Goal: Find specific page/section: Find specific page/section

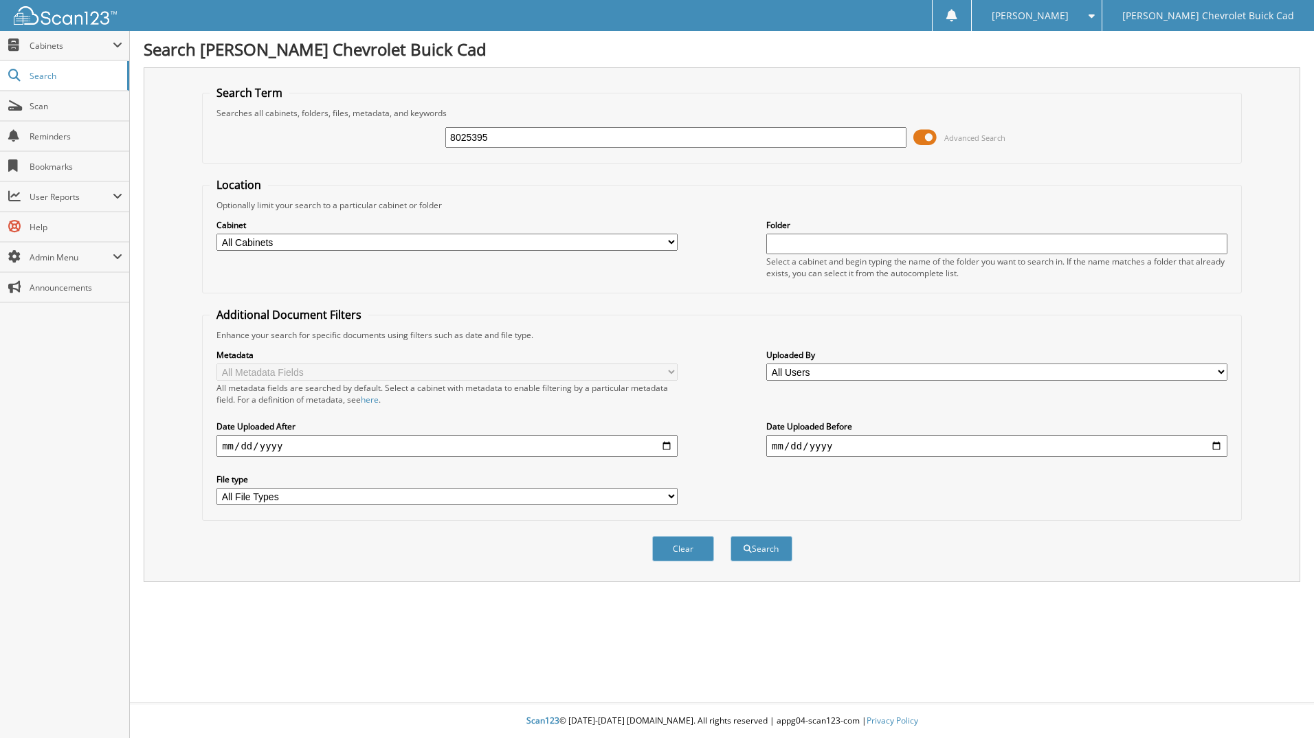
type input "8025395"
click at [731, 536] on button "Search" at bounding box center [762, 548] width 62 height 25
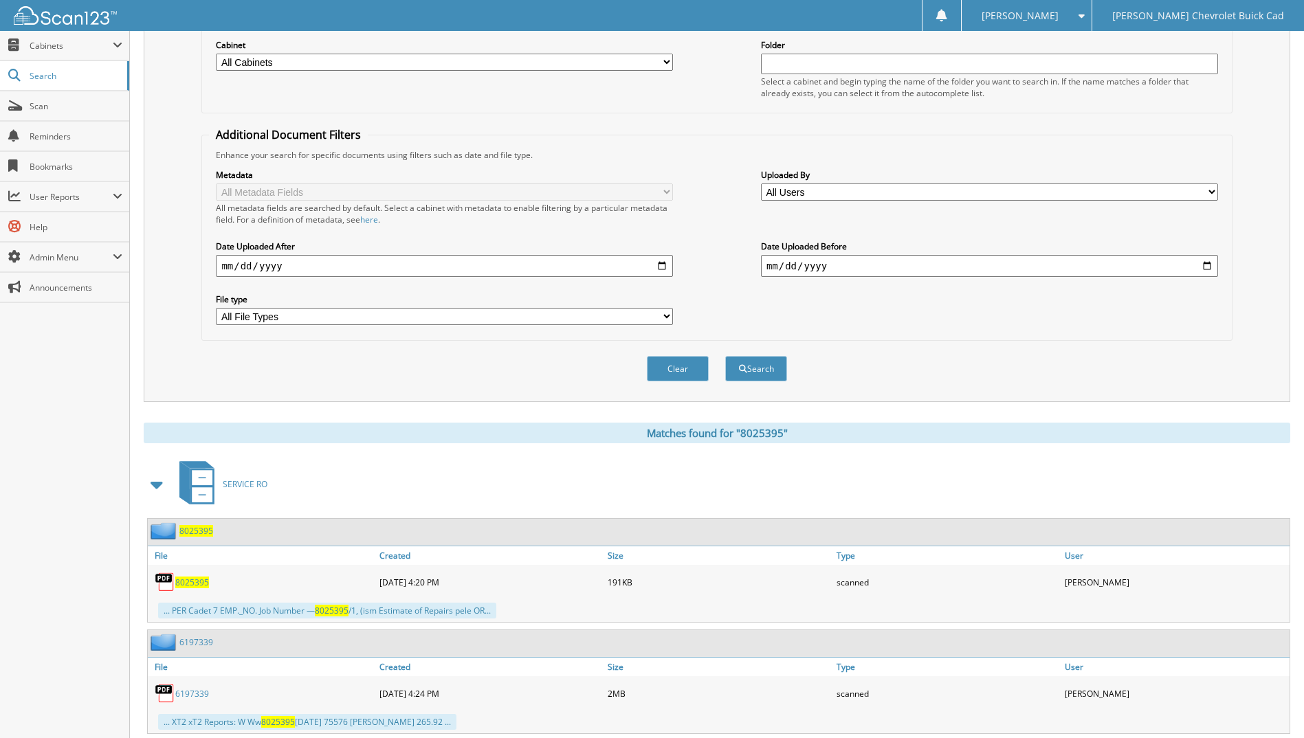
scroll to position [218, 0]
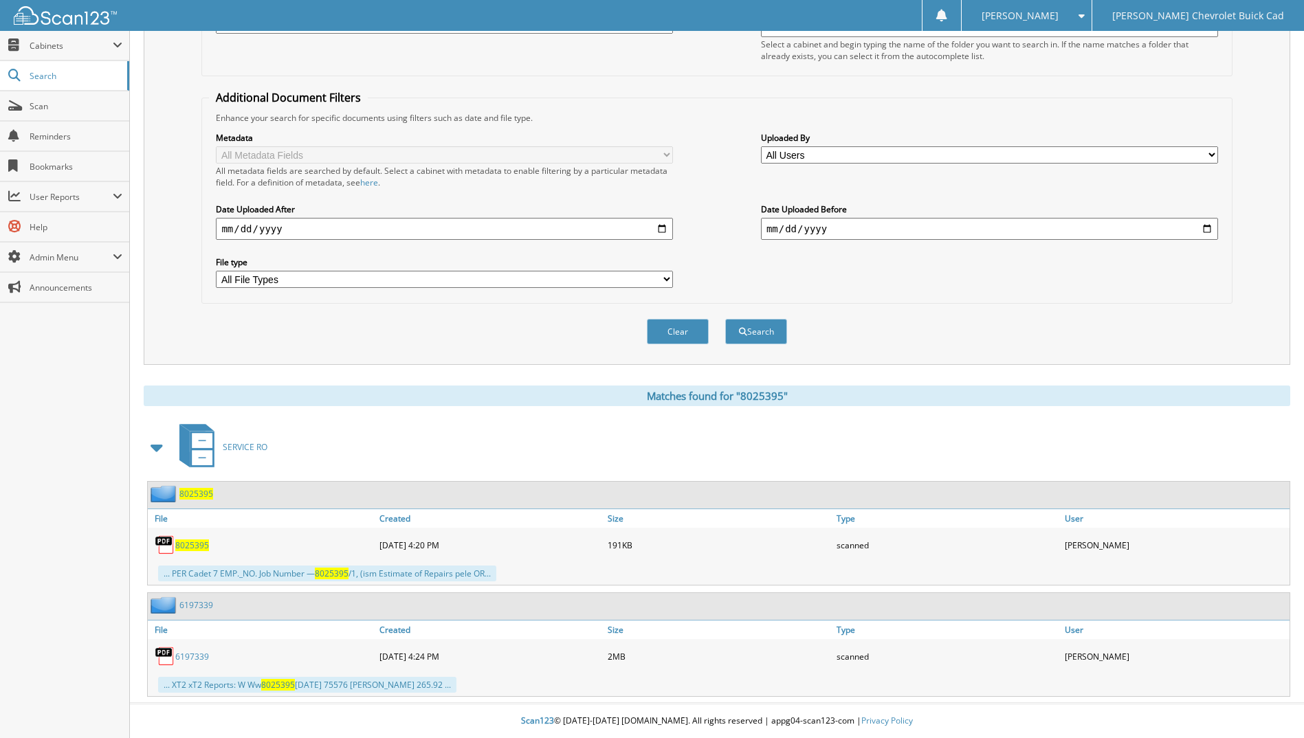
click at [187, 541] on span "8025395" at bounding box center [192, 546] width 34 height 12
click at [686, 331] on button "Clear" at bounding box center [678, 331] width 62 height 25
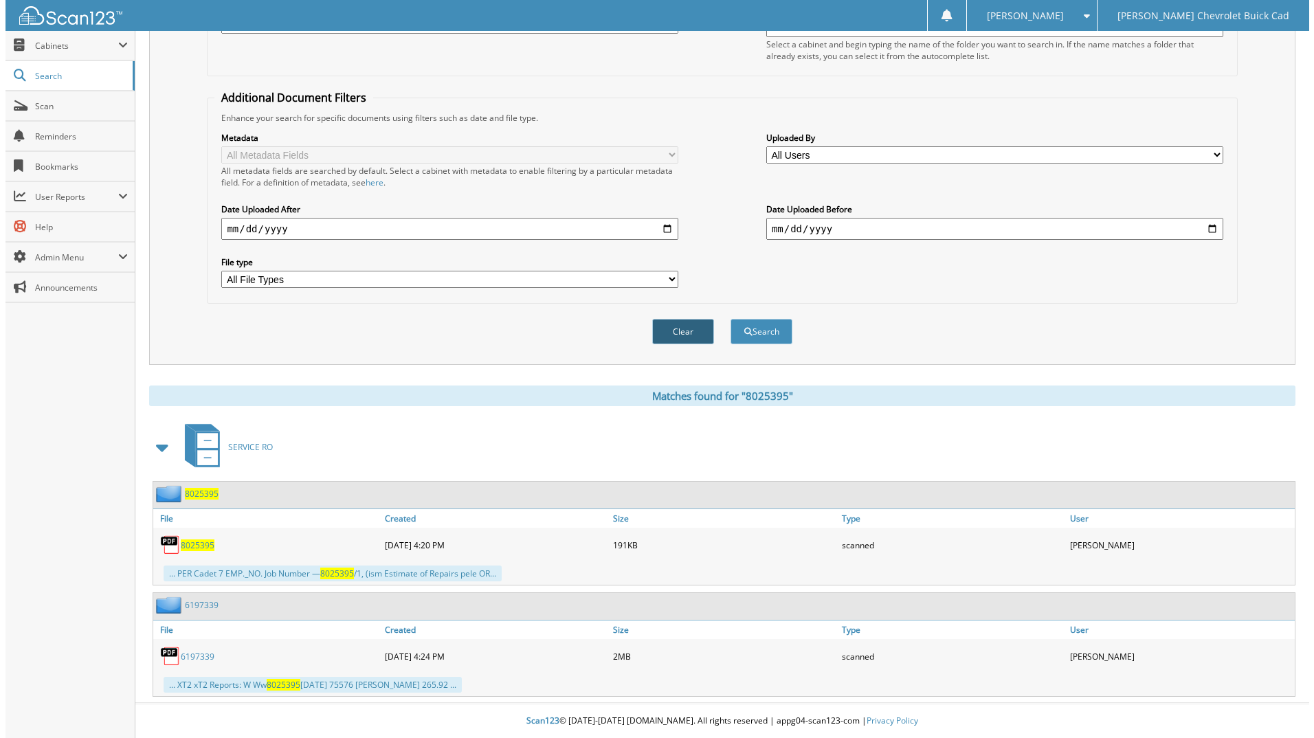
scroll to position [0, 0]
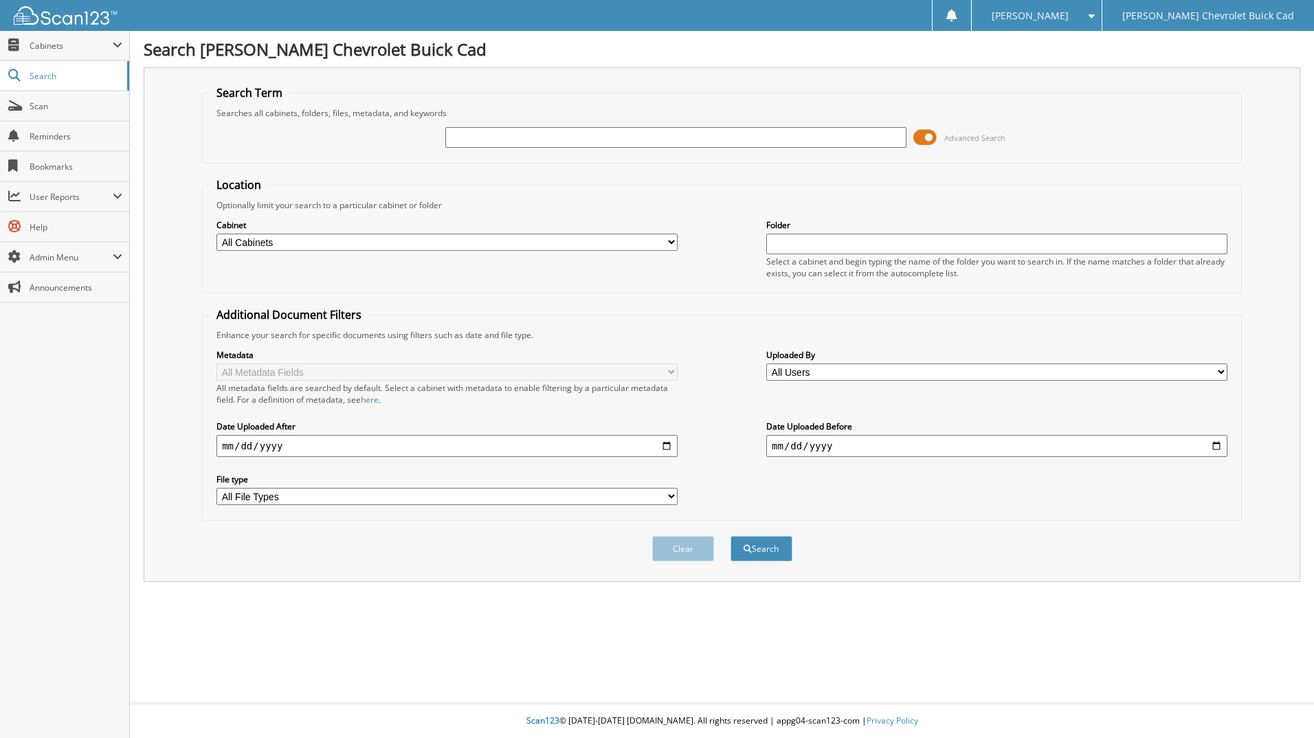
click at [1095, 11] on span at bounding box center [1088, 16] width 13 height 10
click at [1102, 65] on link "Logout" at bounding box center [1037, 67] width 130 height 24
type input "[US_VEHICLE_IDENTIFICATION_NUMBER]"
click at [756, 547] on button "Search" at bounding box center [762, 548] width 62 height 25
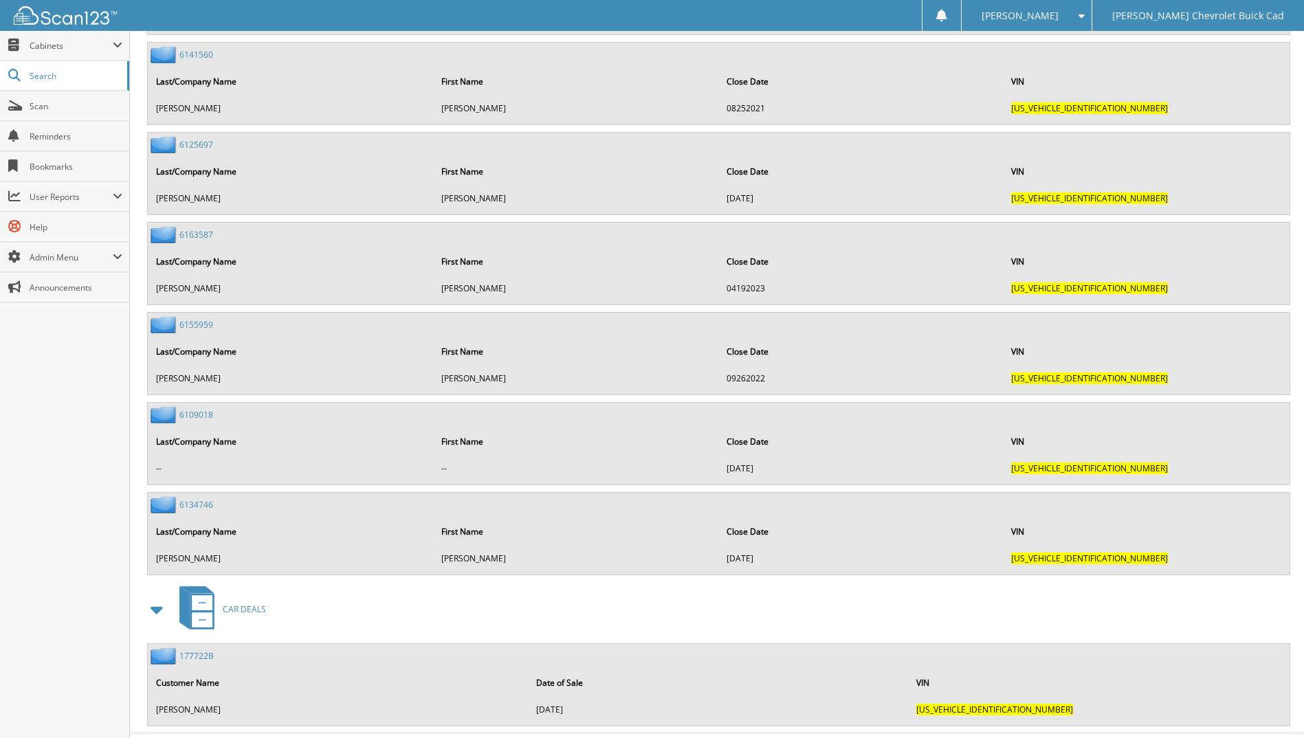
scroll to position [2484, 0]
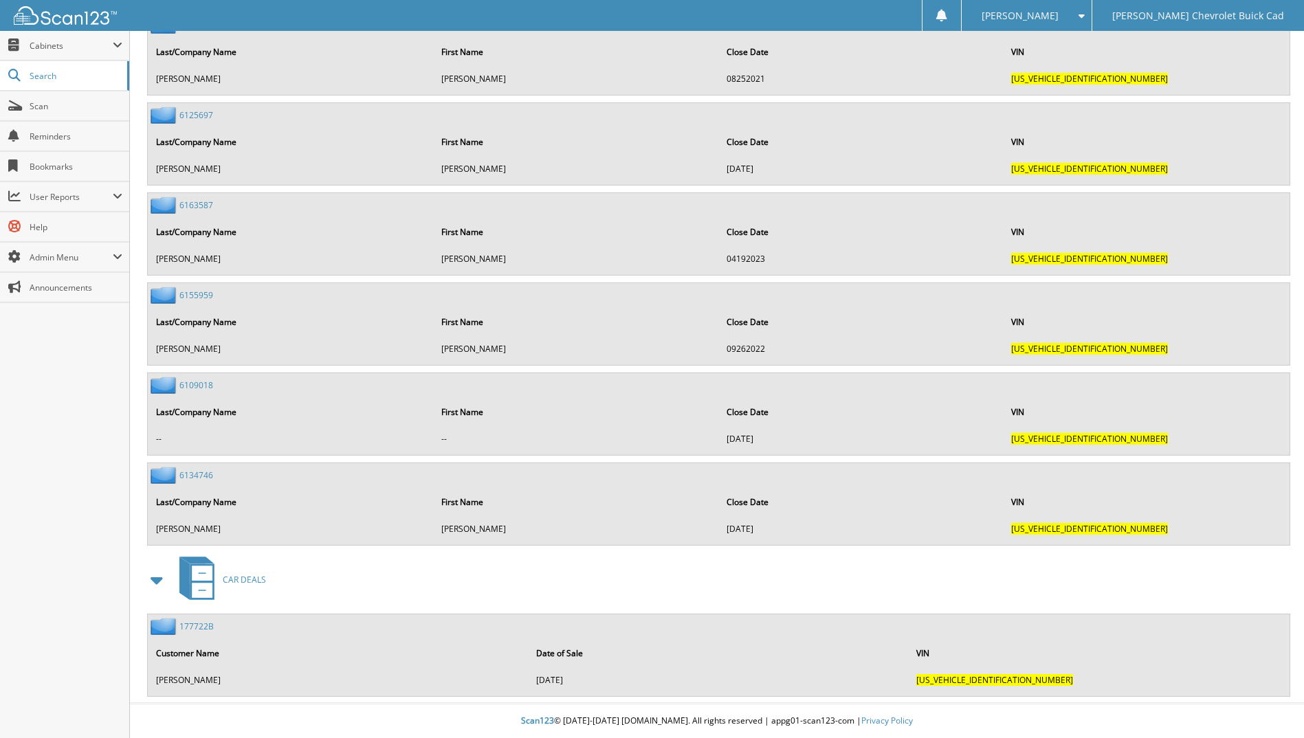
click at [202, 626] on link "177722B" at bounding box center [196, 627] width 34 height 12
